Goal: Information Seeking & Learning: Learn about a topic

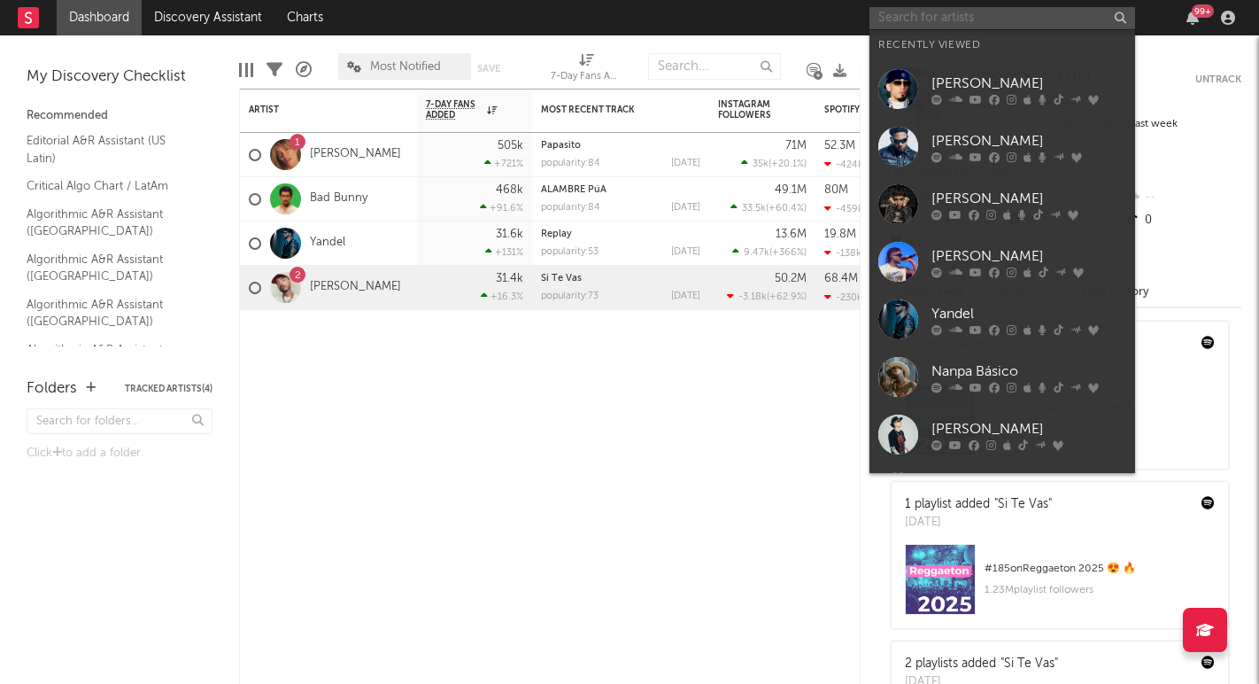
click at [1087, 20] on input "text" at bounding box center [1003, 18] width 266 height 22
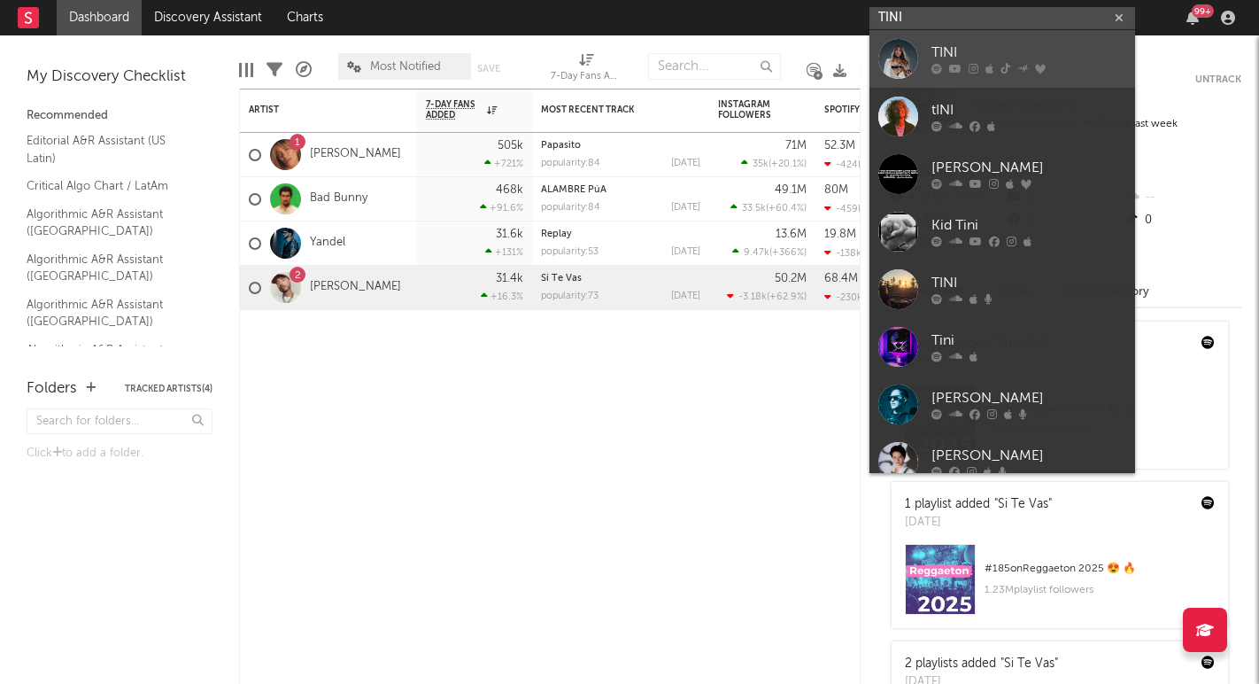
type input "TINI"
click at [901, 60] on div at bounding box center [898, 59] width 40 height 40
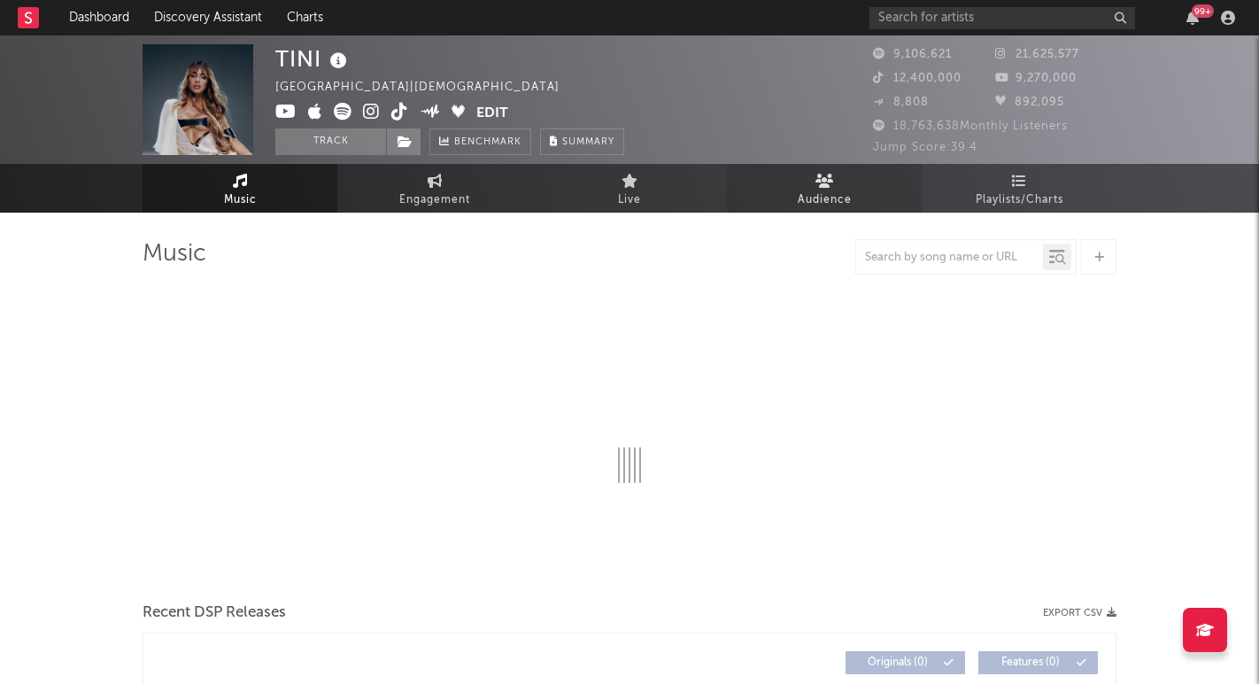
select select "6m"
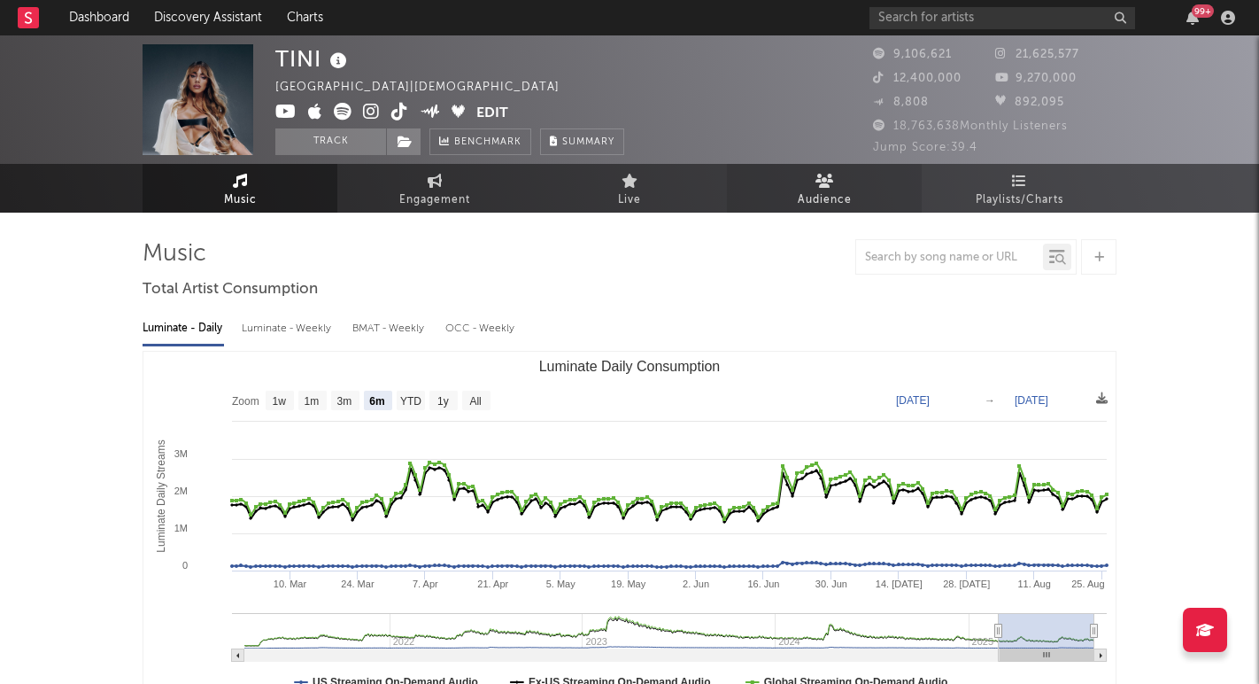
click at [816, 196] on span "Audience" at bounding box center [825, 200] width 54 height 21
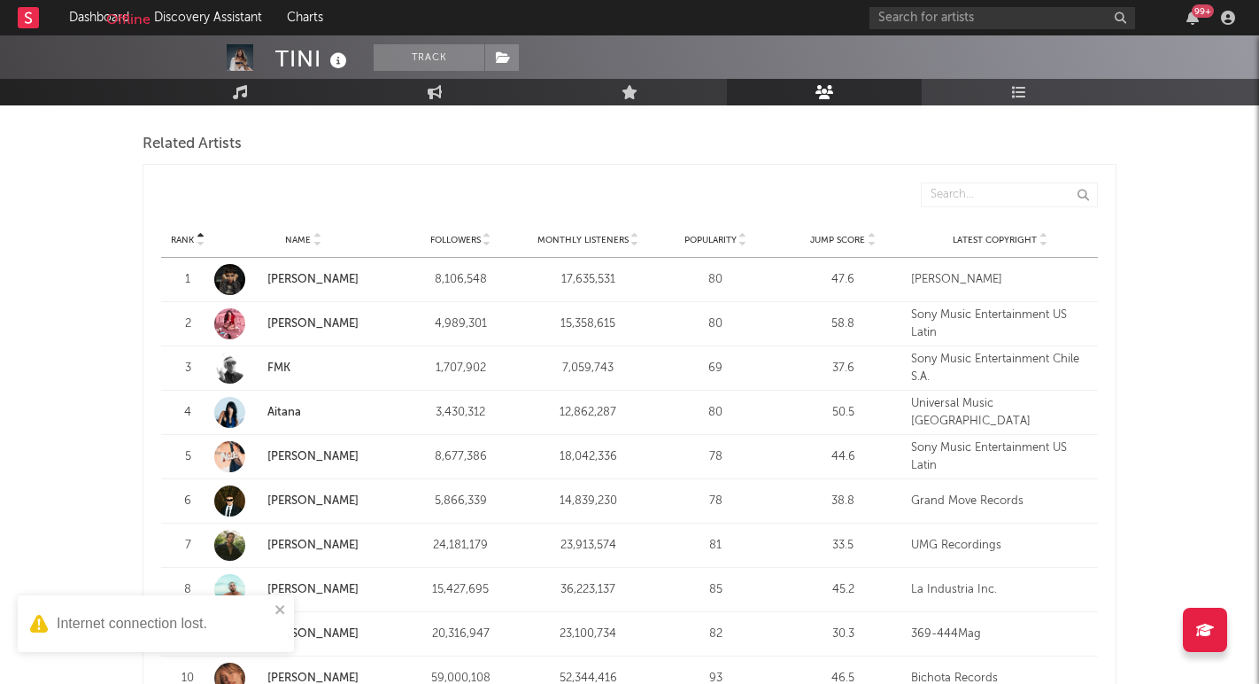
scroll to position [666, 0]
